Goal: Find specific page/section: Find specific page/section

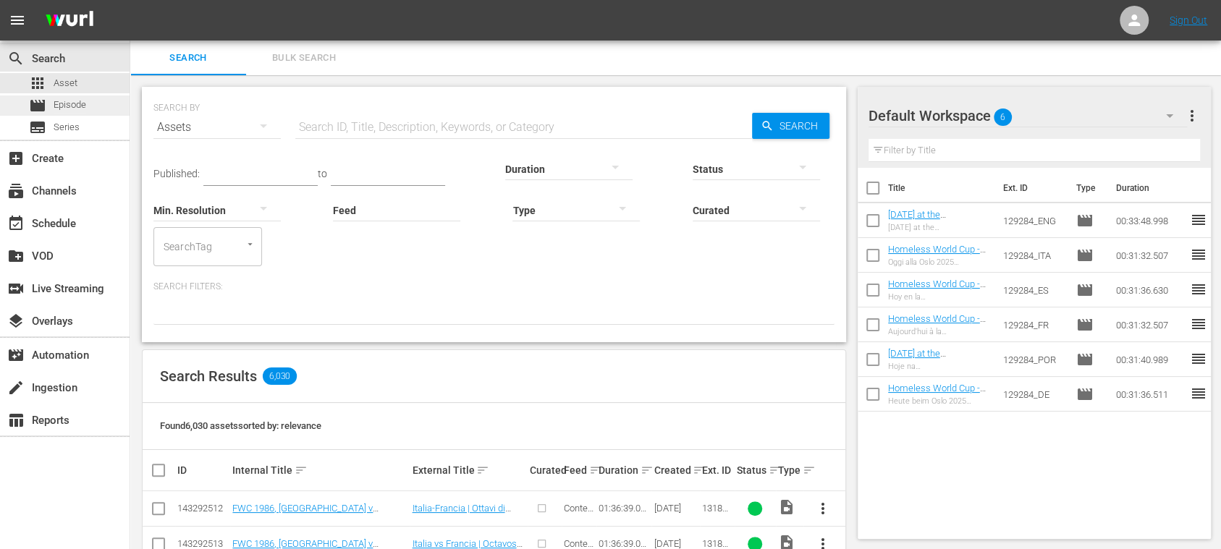
click at [82, 109] on span "Episode" at bounding box center [70, 105] width 33 height 14
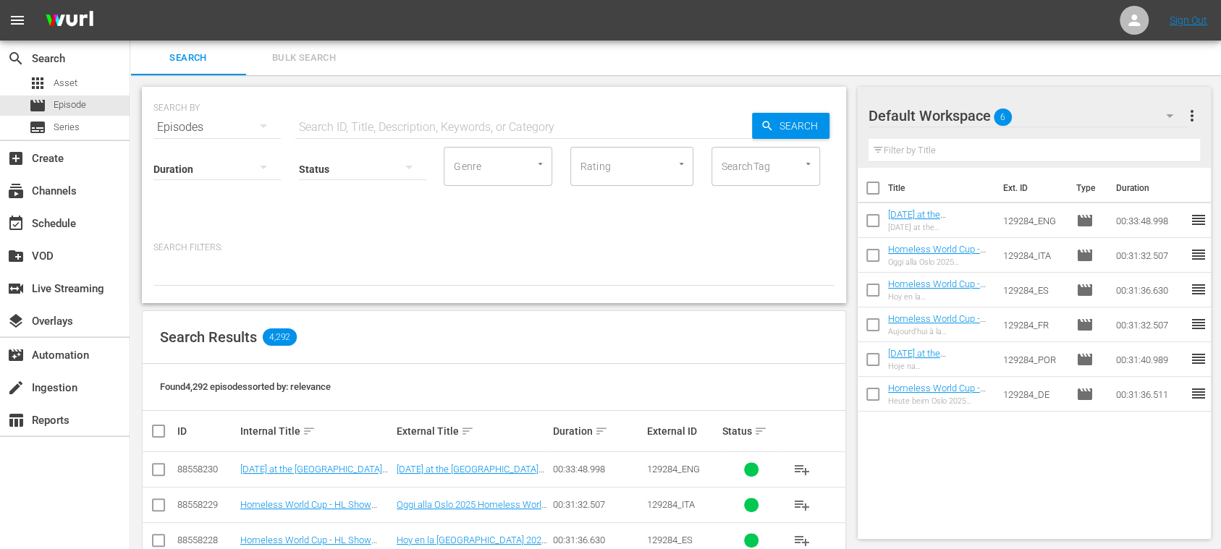
scroll to position [257, 0]
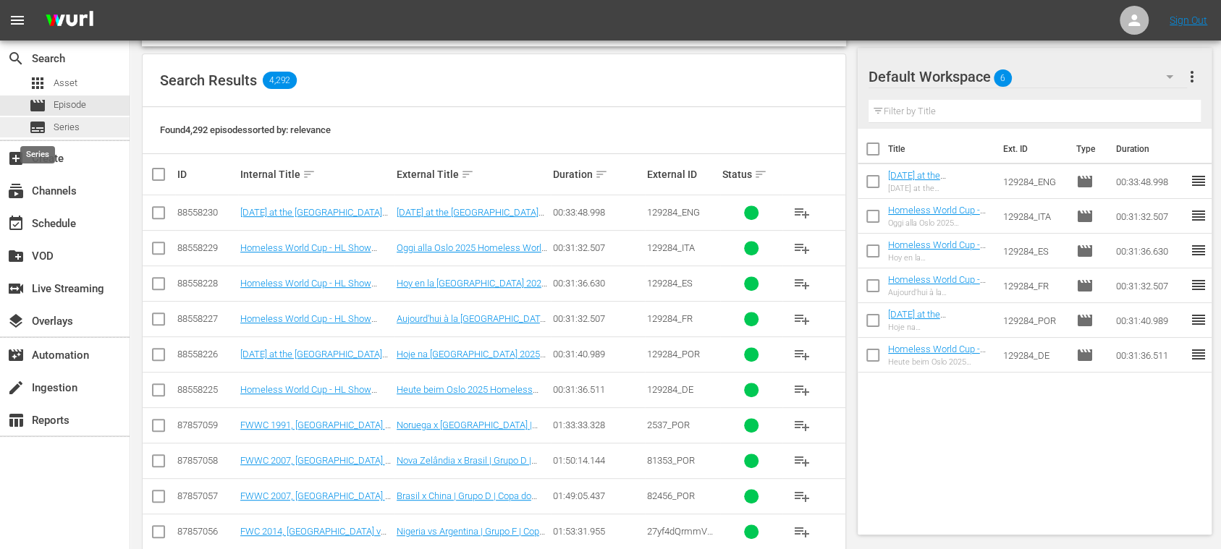
click at [48, 127] on div "subtitles Series" at bounding box center [54, 127] width 51 height 20
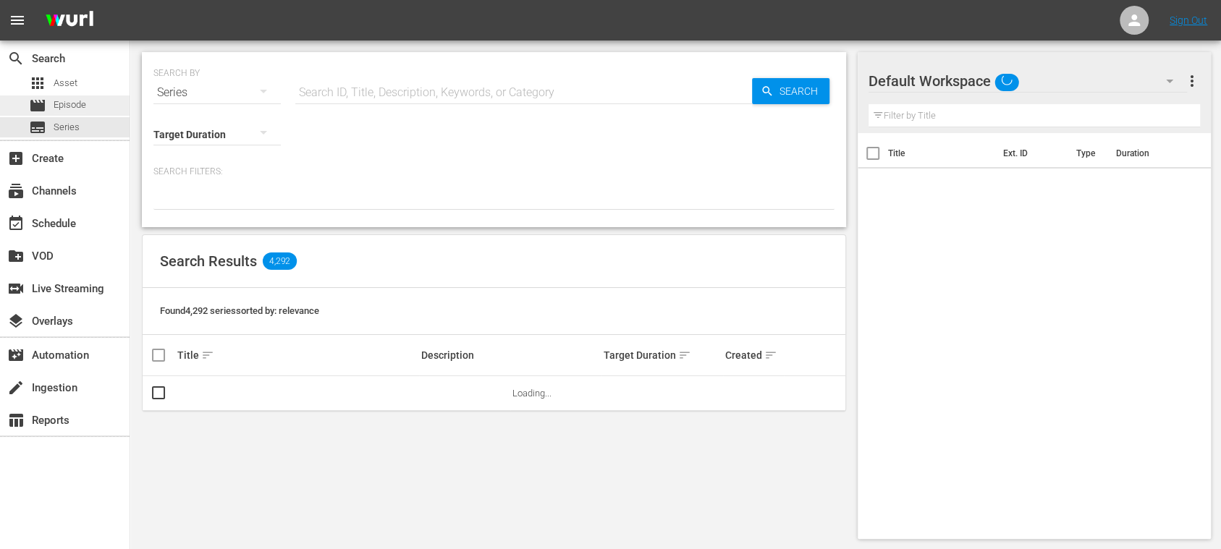
click at [61, 108] on span "Episode" at bounding box center [70, 105] width 33 height 14
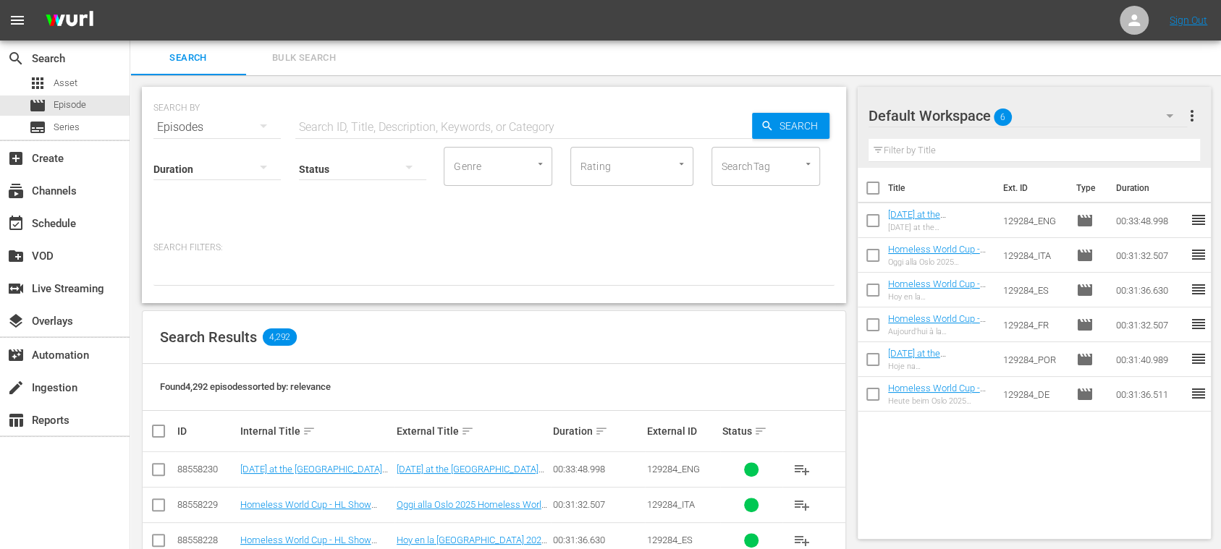
click at [321, 123] on input "text" at bounding box center [523, 127] width 457 height 35
drag, startPoint x: 337, startPoint y: 127, endPoint x: 240, endPoint y: 86, distance: 105.4
click at [236, 126] on div "SEARCH BY Search By Episodes Search ID, Title, Description, Keywords, or Catego…" at bounding box center [493, 119] width 681 height 52
type input "WORLD CHAMPIONS"
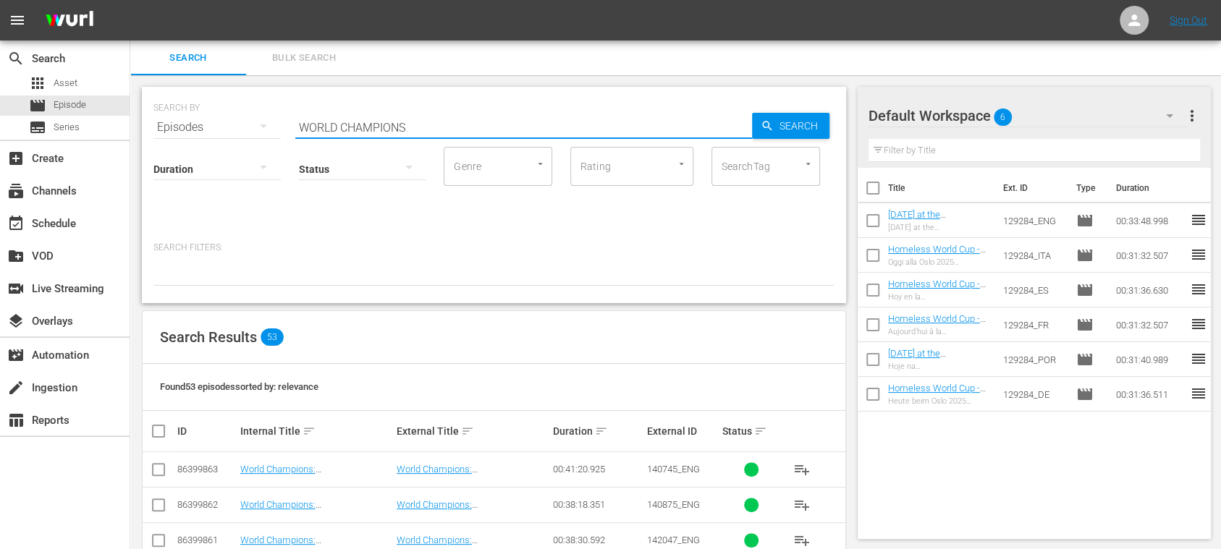
scroll to position [257, 0]
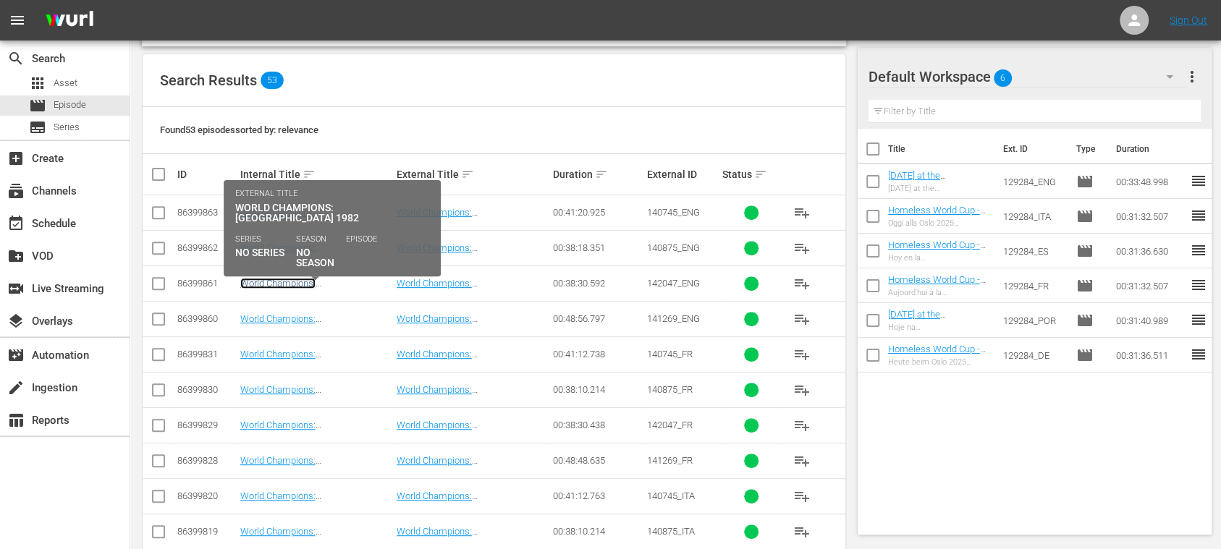
click at [349, 283] on link "World Champions: [GEOGRAPHIC_DATA] 1982 (EN)" at bounding box center [305, 289] width 130 height 22
